Goal: Check status: Check status

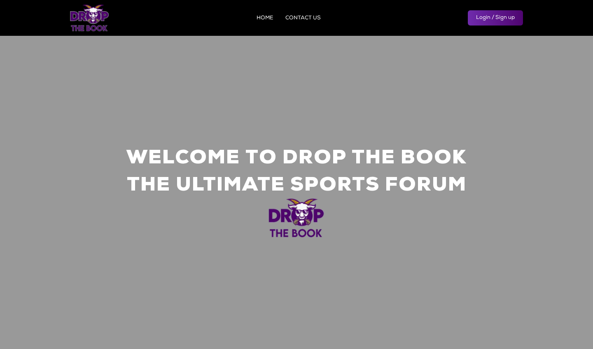
click at [489, 17] on link "Login / Sign up" at bounding box center [495, 17] width 55 height 15
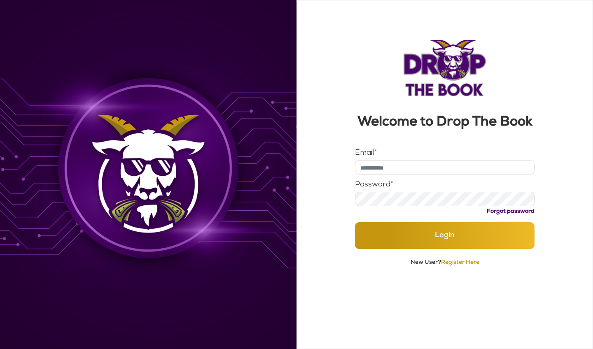
type input "**********"
click at [445, 249] on button "Login" at bounding box center [445, 236] width 180 height 27
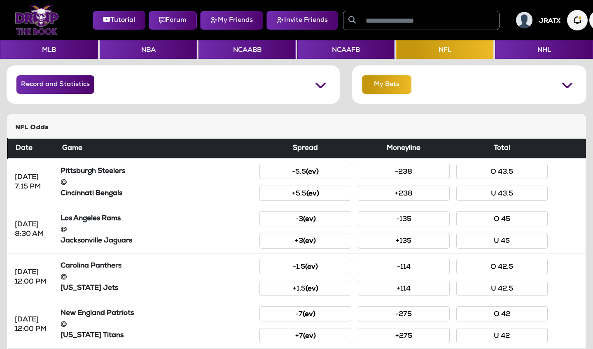
click at [389, 90] on button "My Bets" at bounding box center [386, 84] width 49 height 19
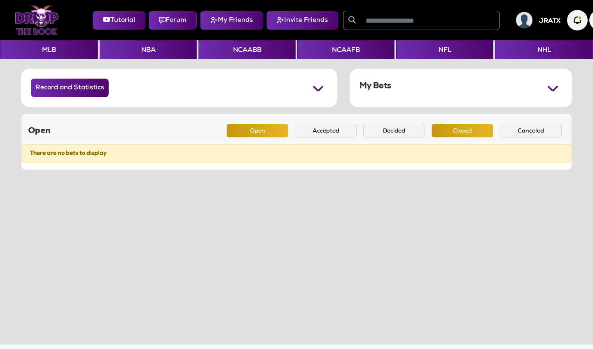
click at [445, 129] on button "Closed" at bounding box center [463, 131] width 62 height 14
click at [402, 128] on button "Decided" at bounding box center [394, 131] width 62 height 14
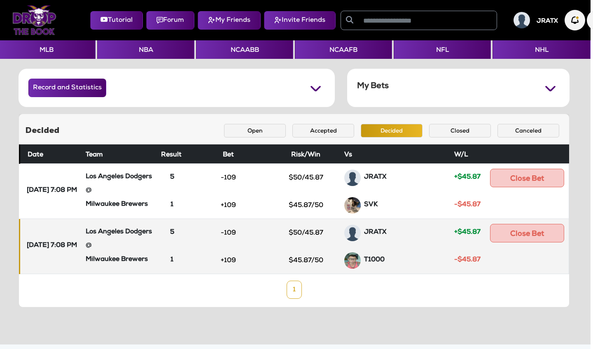
scroll to position [0, 2]
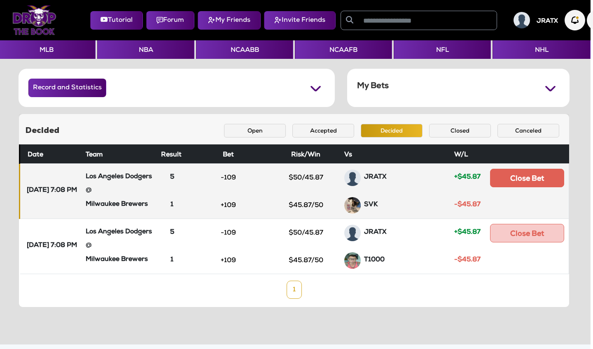
click at [520, 183] on button "Close Bet" at bounding box center [527, 178] width 74 height 19
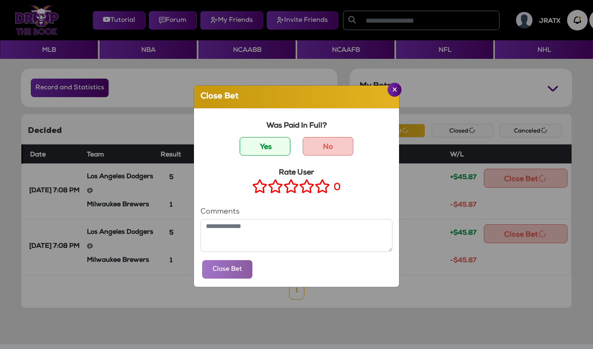
click at [395, 93] on button "Close" at bounding box center [395, 90] width 14 height 14
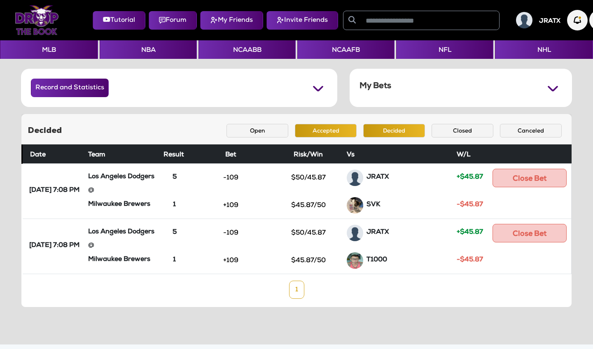
click at [321, 129] on button "Accepted" at bounding box center [326, 131] width 62 height 14
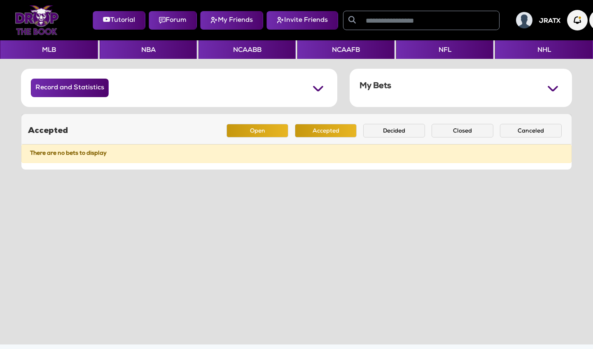
click at [266, 127] on button "Open" at bounding box center [258, 131] width 62 height 14
click at [321, 126] on button "Accepted" at bounding box center [326, 131] width 62 height 14
click at [369, 127] on button "Decided" at bounding box center [394, 131] width 62 height 14
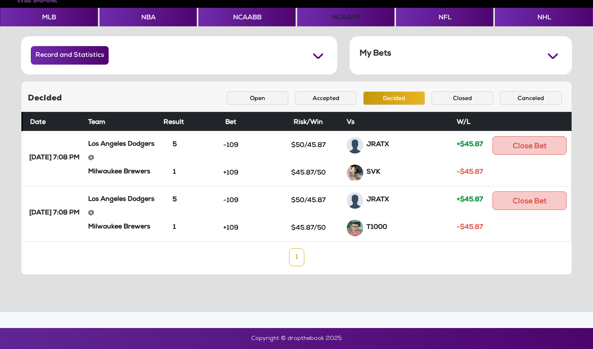
scroll to position [33, 0]
